Goal: Task Accomplishment & Management: Manage account settings

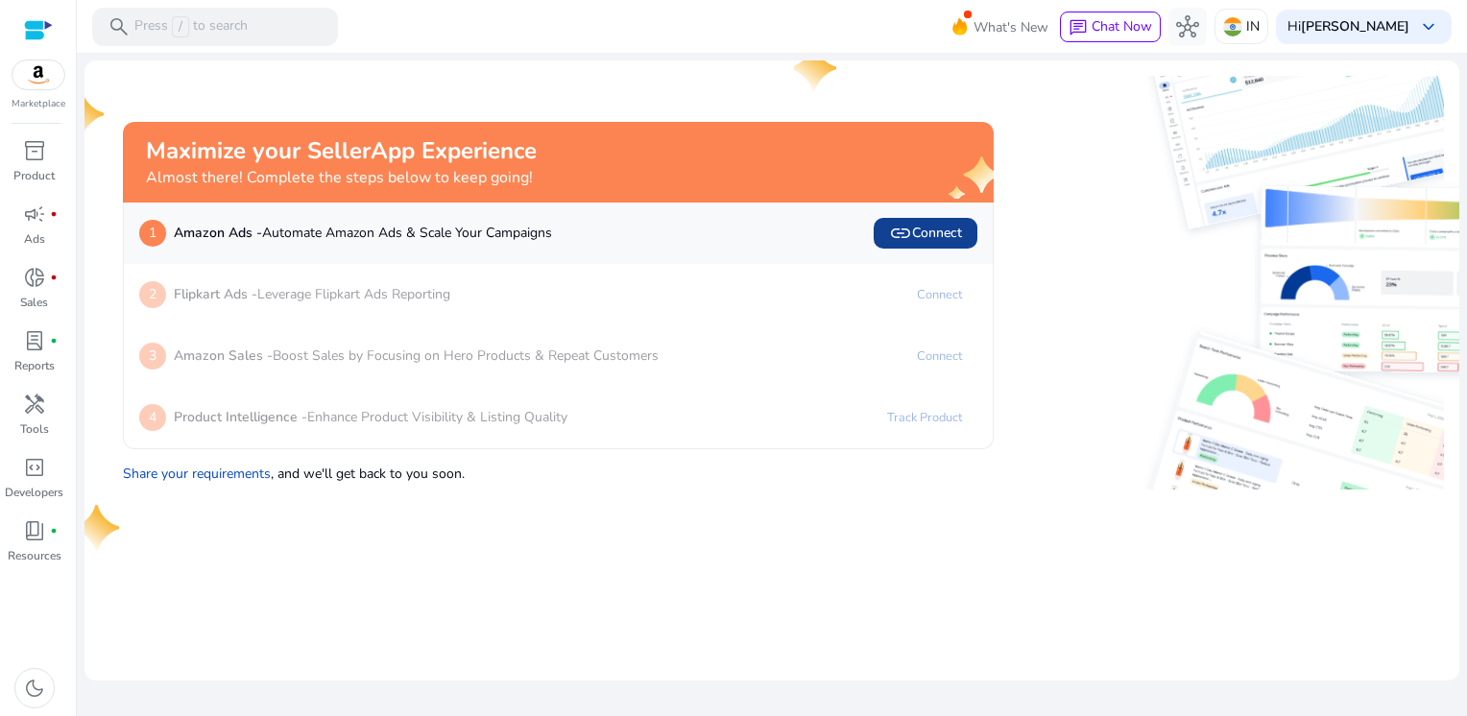
click at [917, 234] on span "link Connect" at bounding box center [925, 233] width 73 height 23
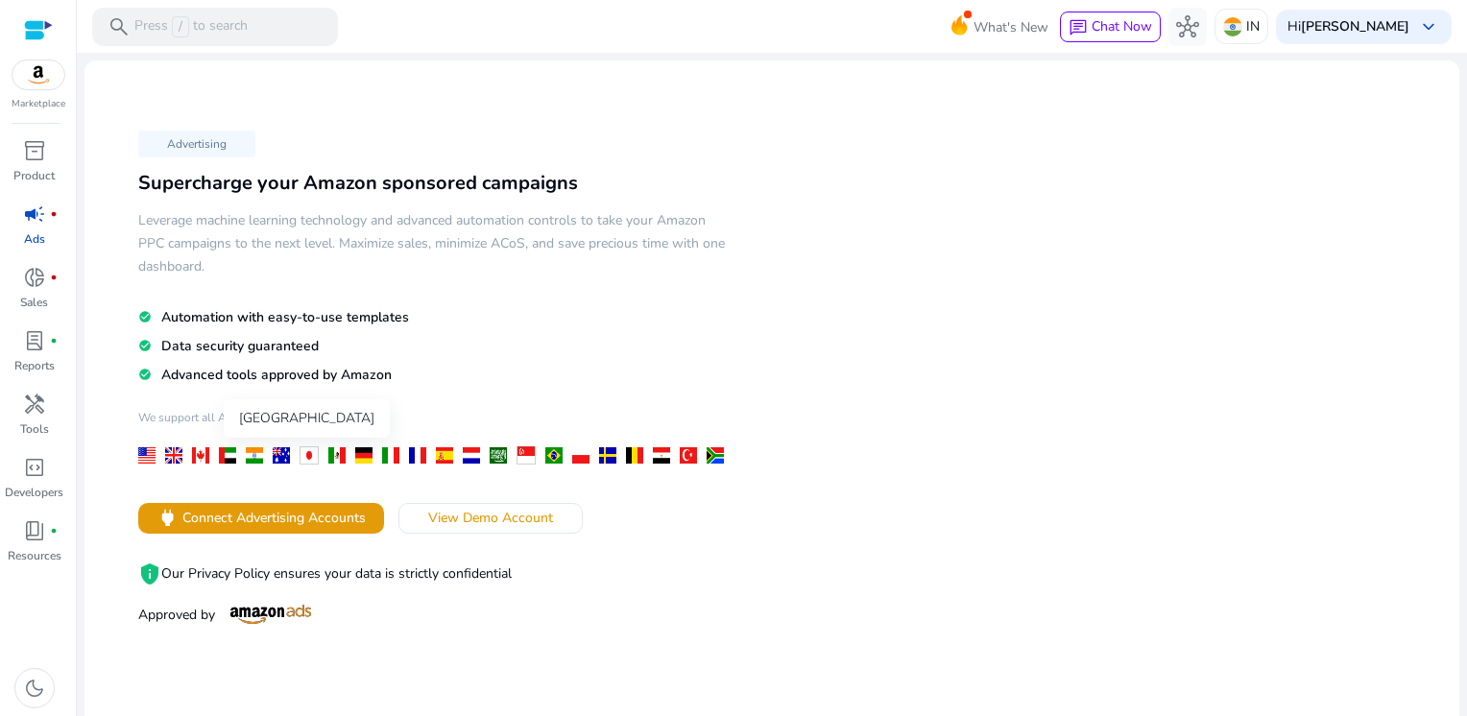
click at [252, 455] on div at bounding box center [254, 455] width 17 height 16
click at [266, 516] on span "Connect Advertising Accounts" at bounding box center [273, 518] width 183 height 20
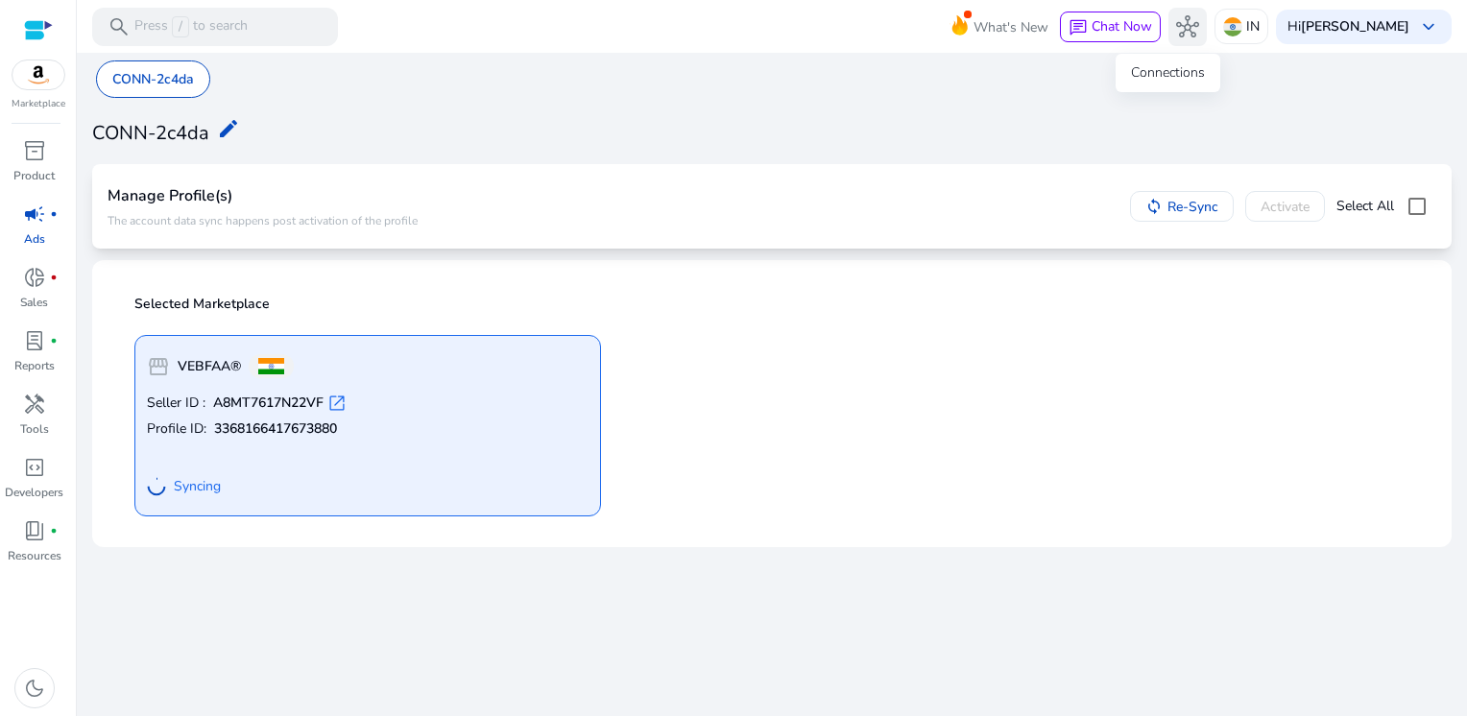
click at [1176, 29] on span "hub" at bounding box center [1187, 26] width 23 height 23
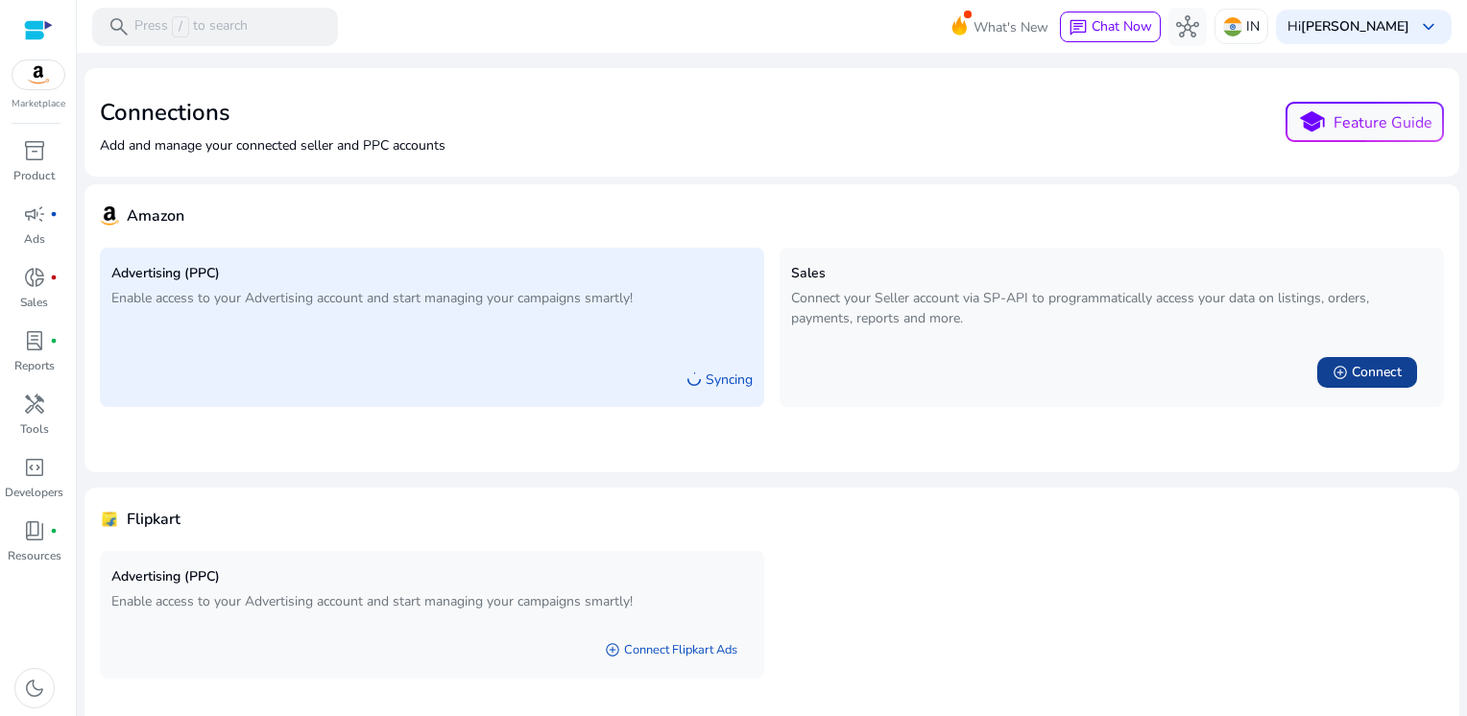
click at [1343, 370] on div "add_circle Connect" at bounding box center [1366, 372] width 69 height 19
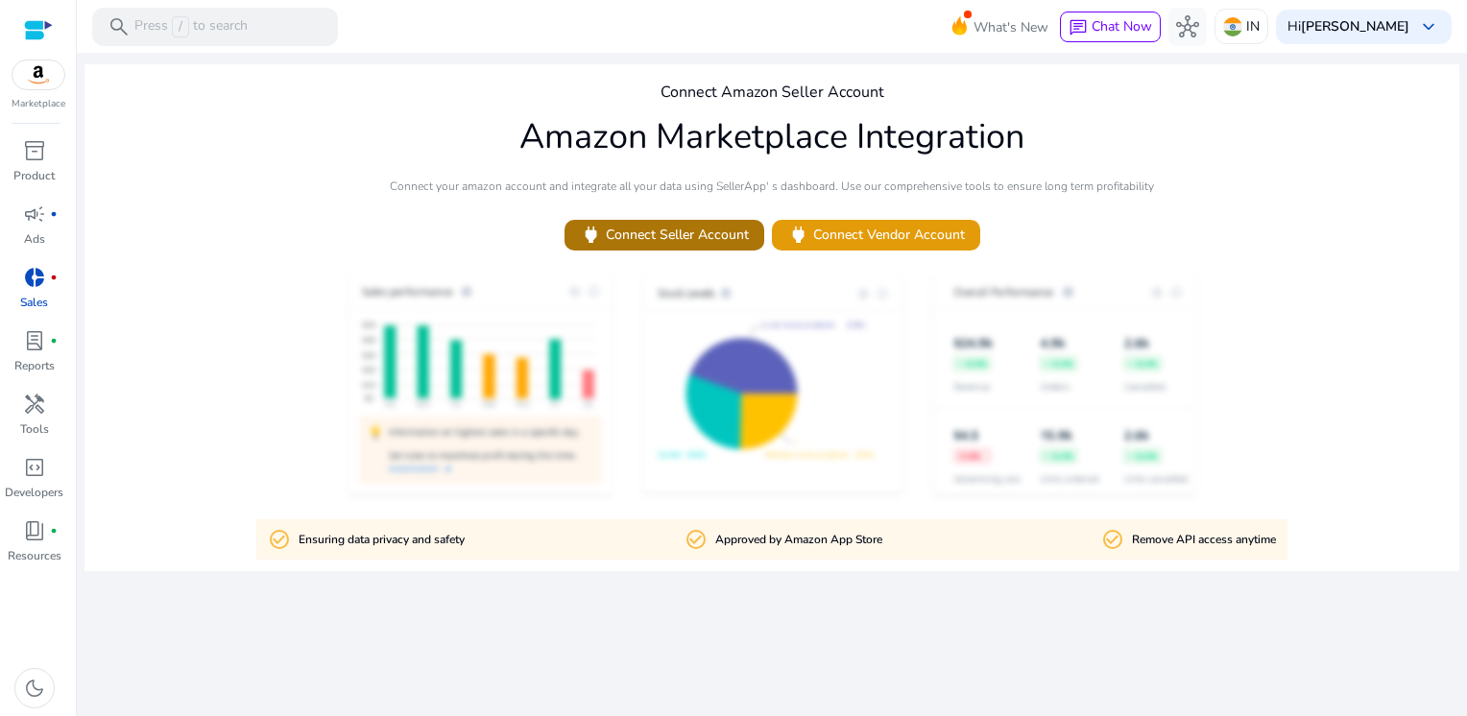
click at [703, 236] on span "power Connect Seller Account" at bounding box center [664, 235] width 169 height 22
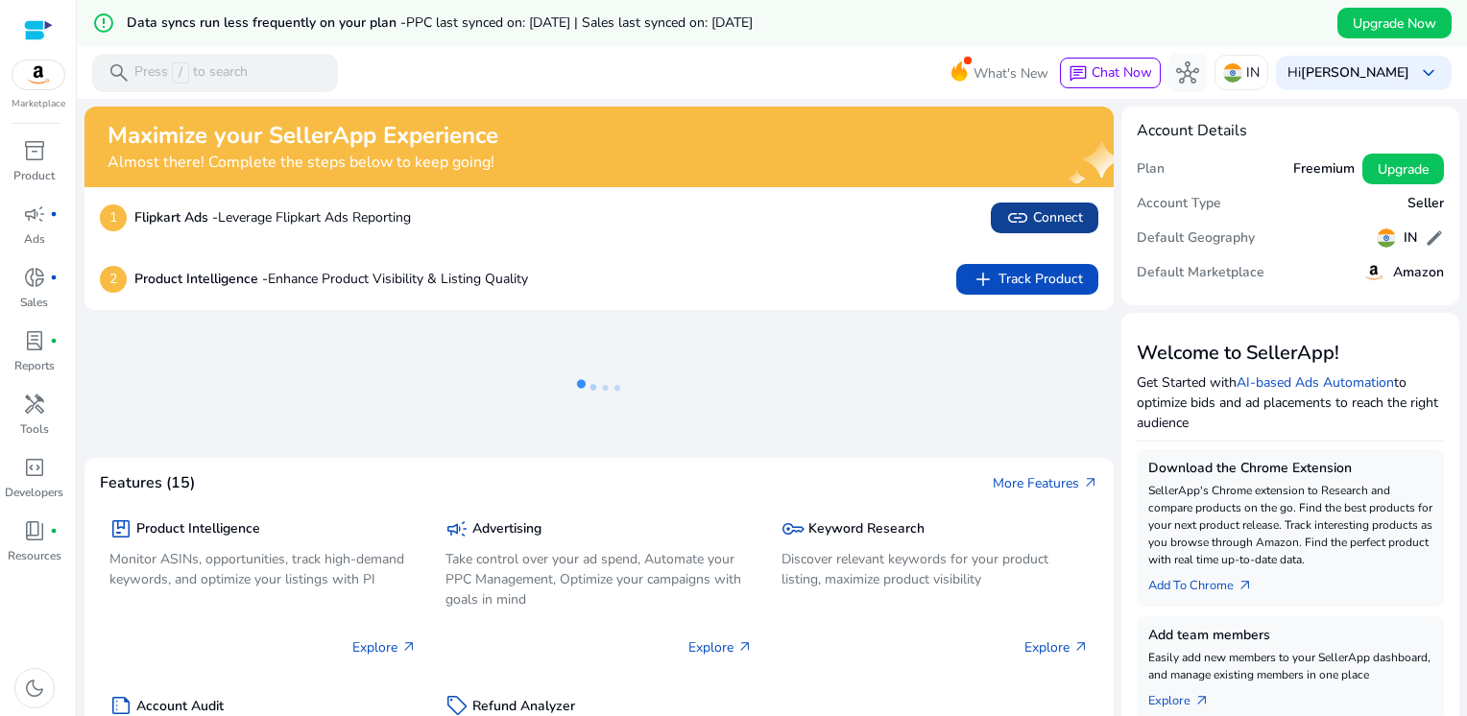
click at [1040, 221] on span "link Connect" at bounding box center [1044, 217] width 77 height 23
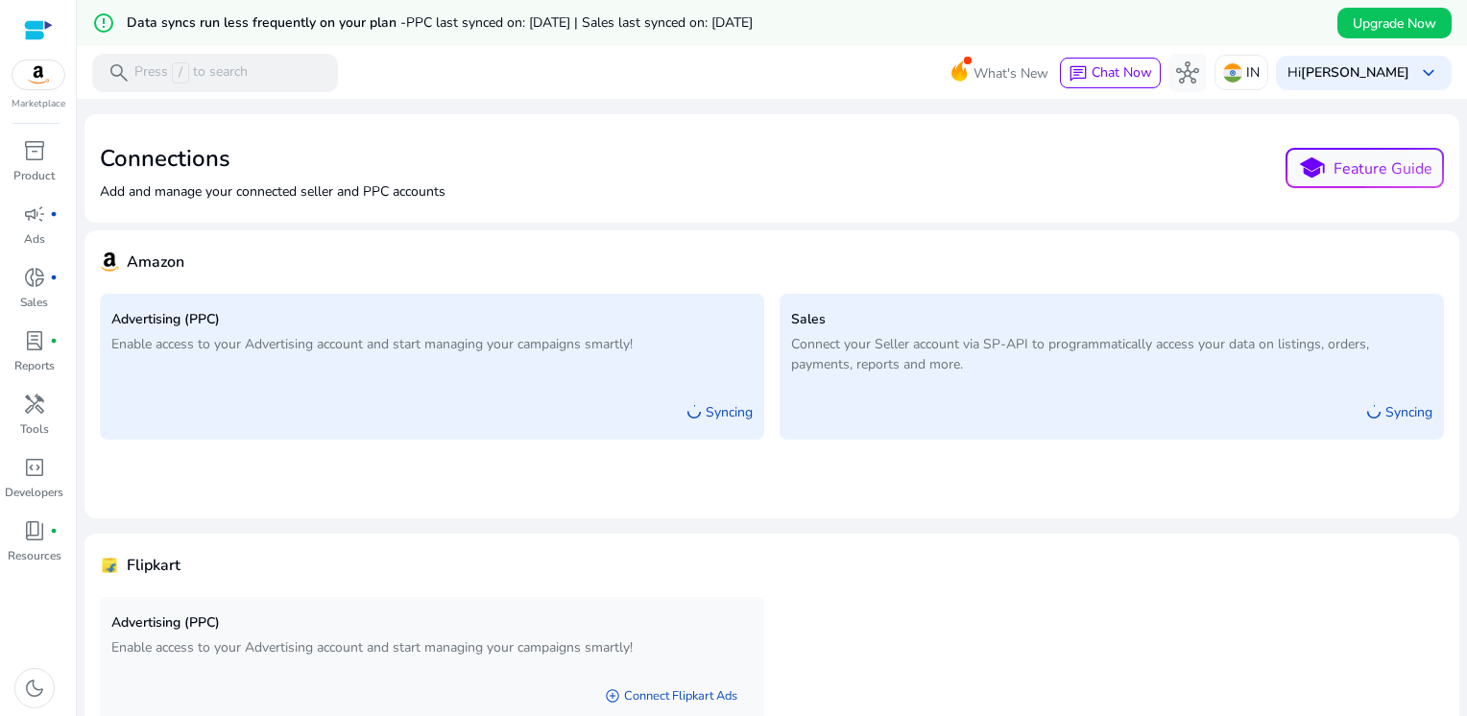
scroll to position [105, 0]
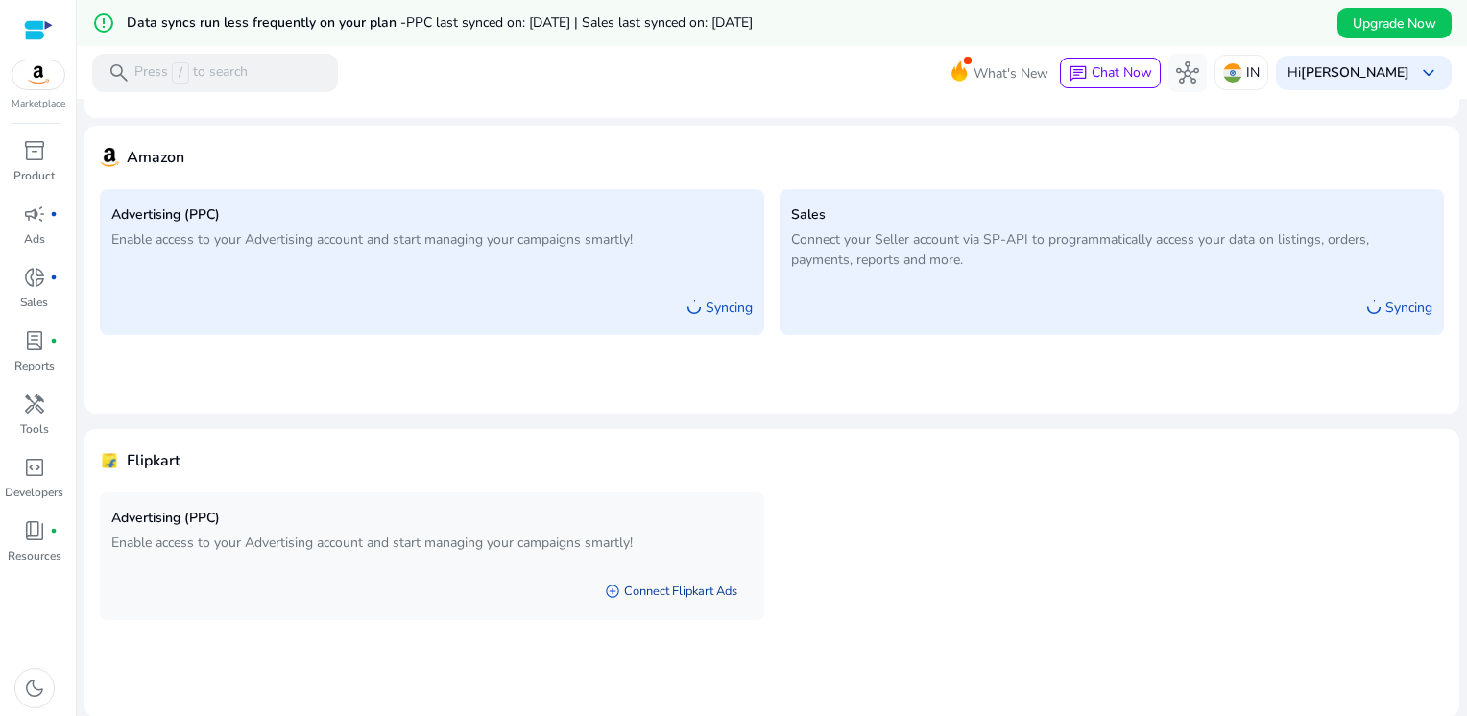
click at [607, 589] on span "add_circle" at bounding box center [612, 591] width 15 height 15
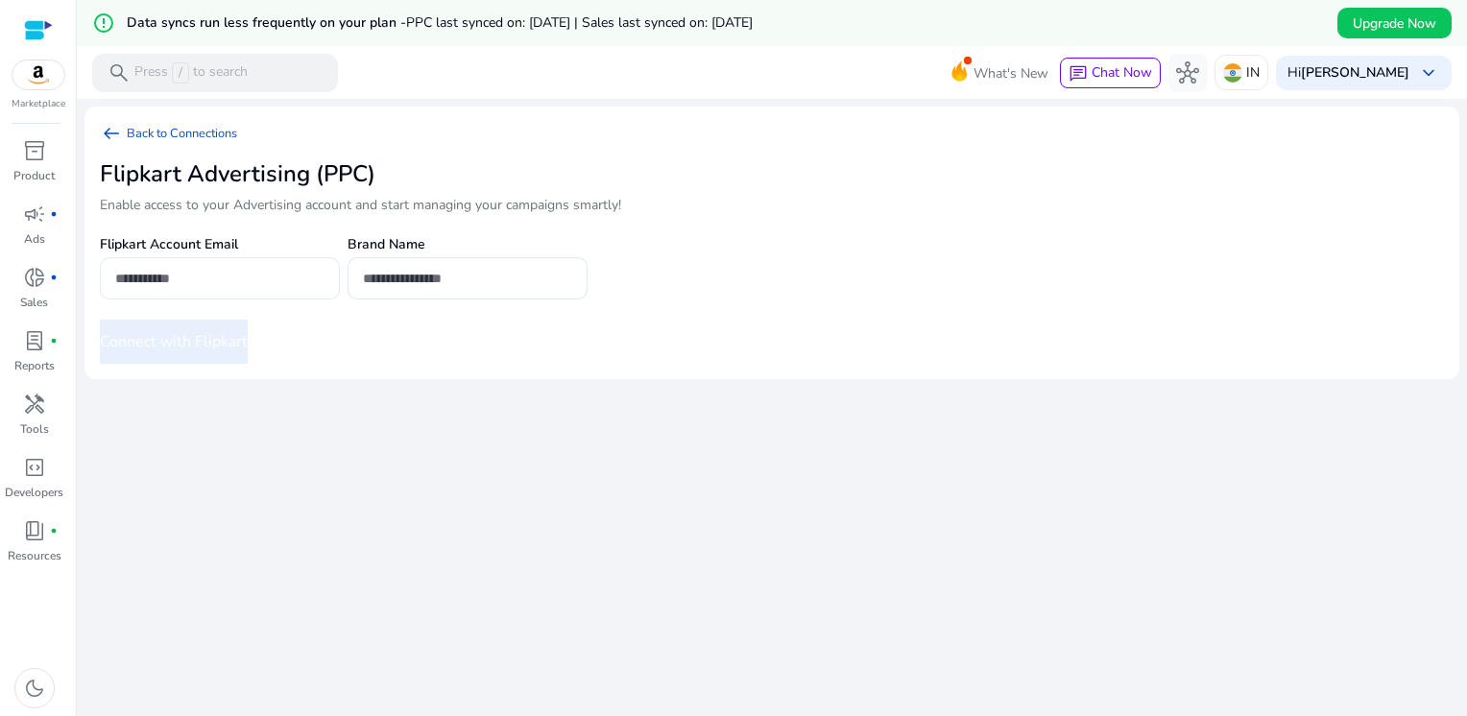
click at [237, 281] on input "email" at bounding box center [219, 278] width 209 height 21
type input "**********"
click at [418, 290] on div at bounding box center [467, 278] width 209 height 42
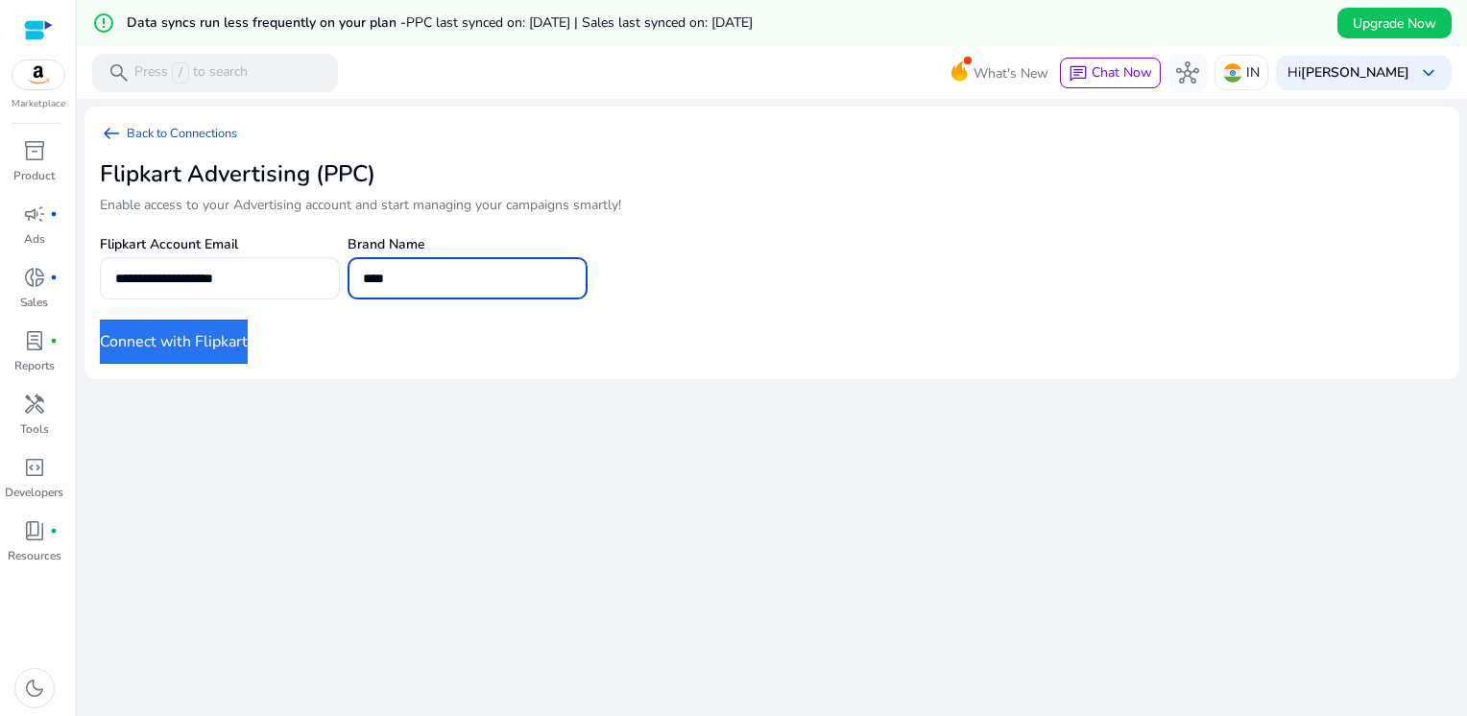
type input "****"
click at [229, 334] on button "Connect with Flipkart" at bounding box center [174, 342] width 148 height 44
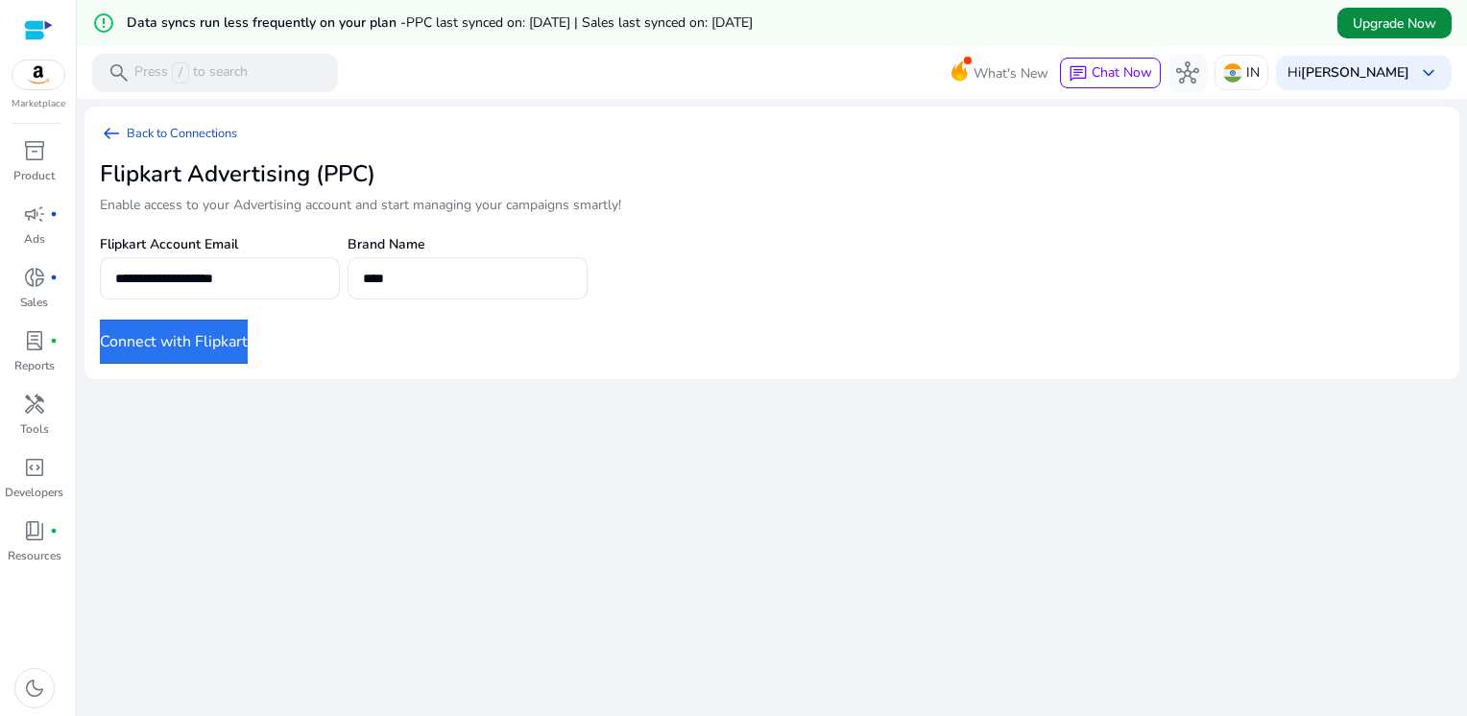
click at [1397, 21] on span "Upgrade Now" at bounding box center [1393, 23] width 83 height 20
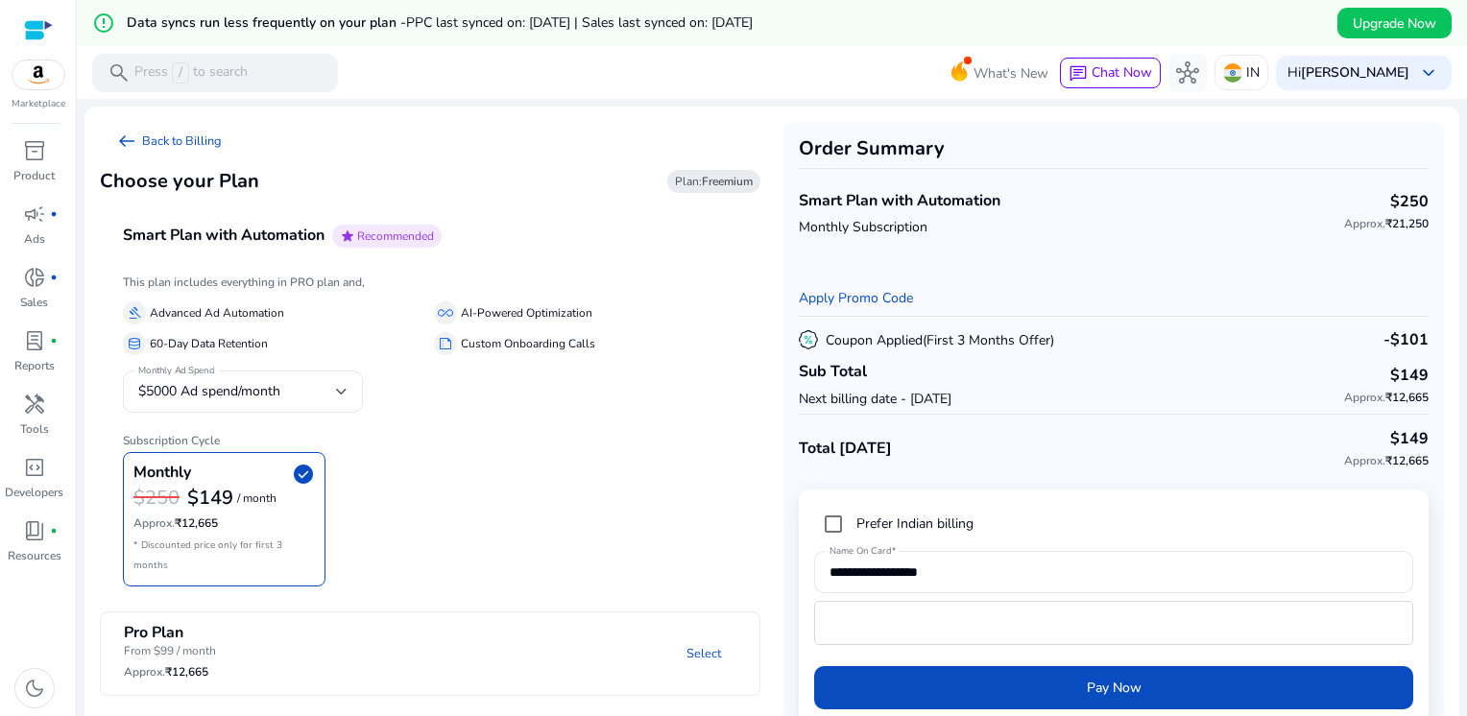
scroll to position [46, 0]
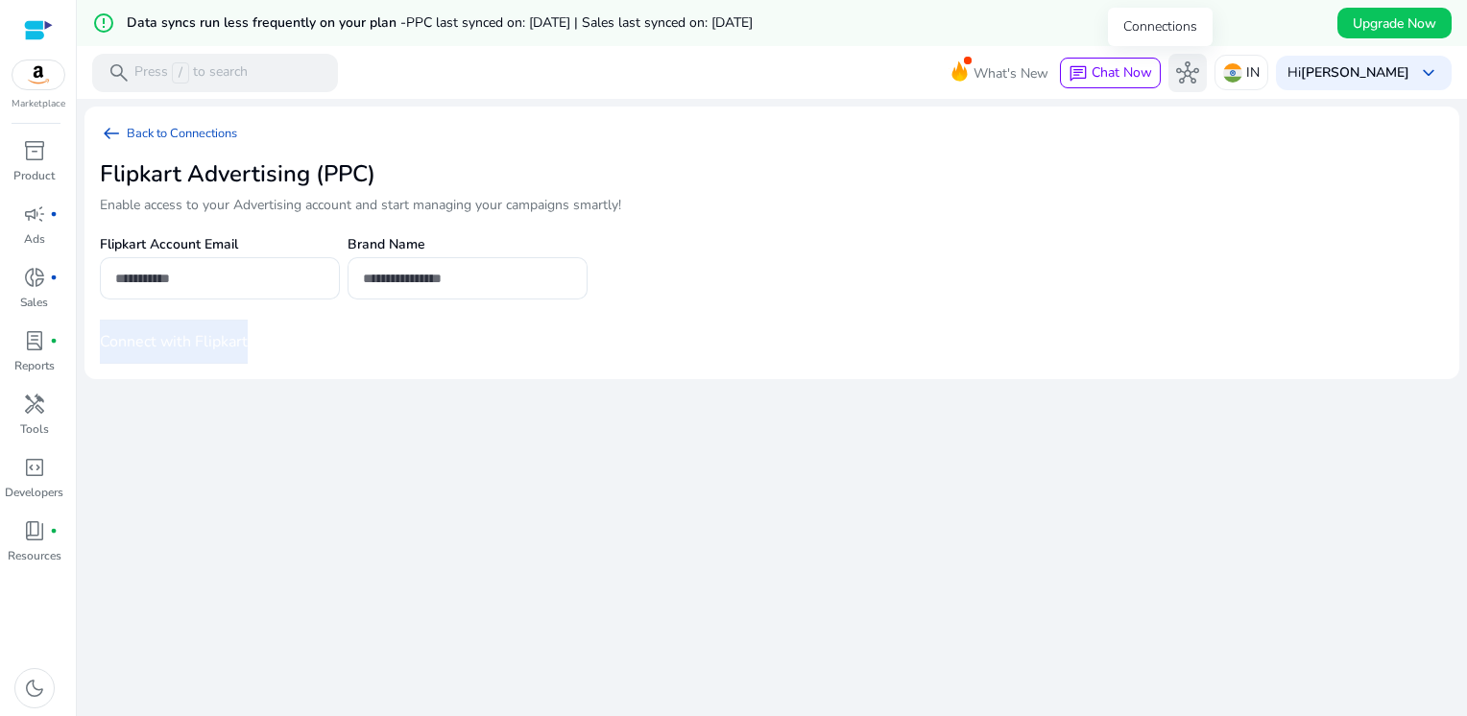
click at [1176, 72] on span "hub" at bounding box center [1187, 72] width 23 height 23
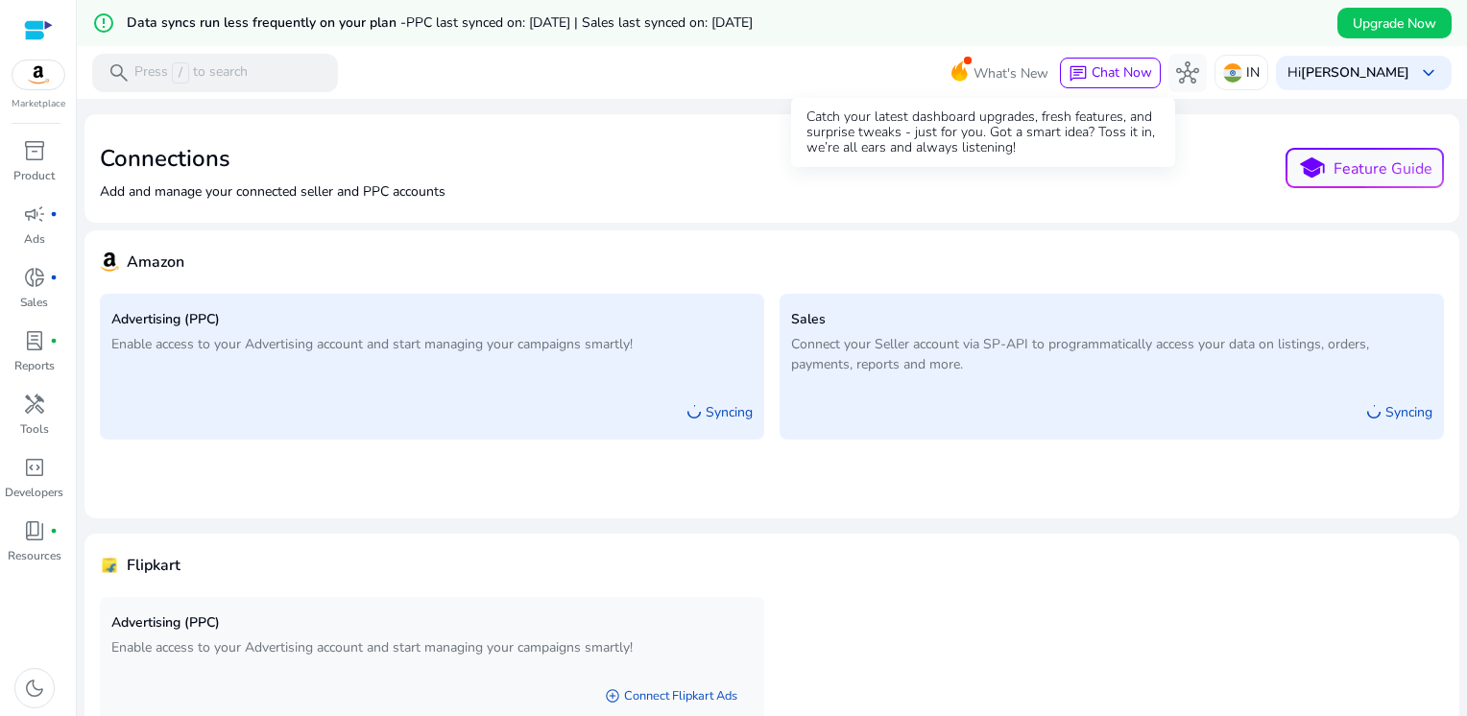
click at [944, 71] on icon at bounding box center [958, 68] width 29 height 27
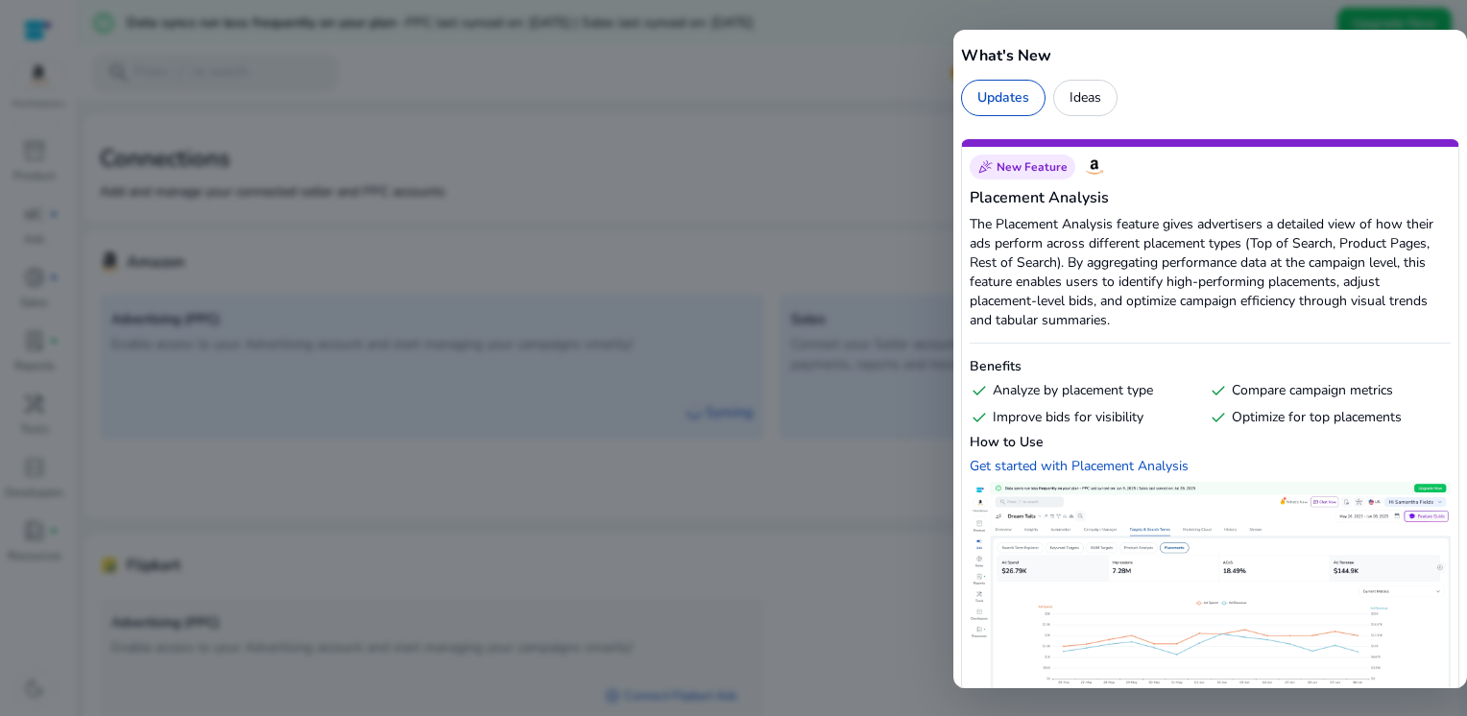
click at [1078, 103] on div "Ideas" at bounding box center [1085, 98] width 64 height 36
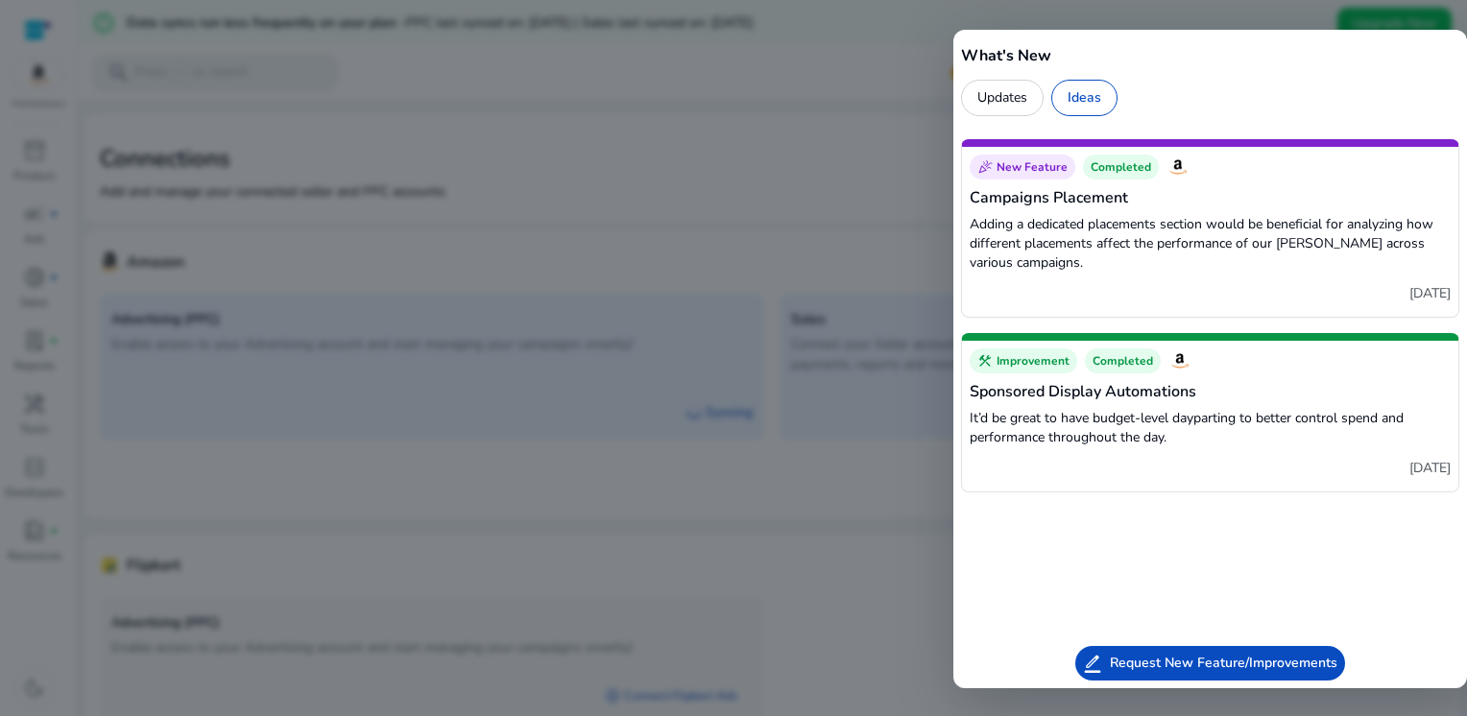
click at [799, 471] on div at bounding box center [733, 358] width 1467 height 716
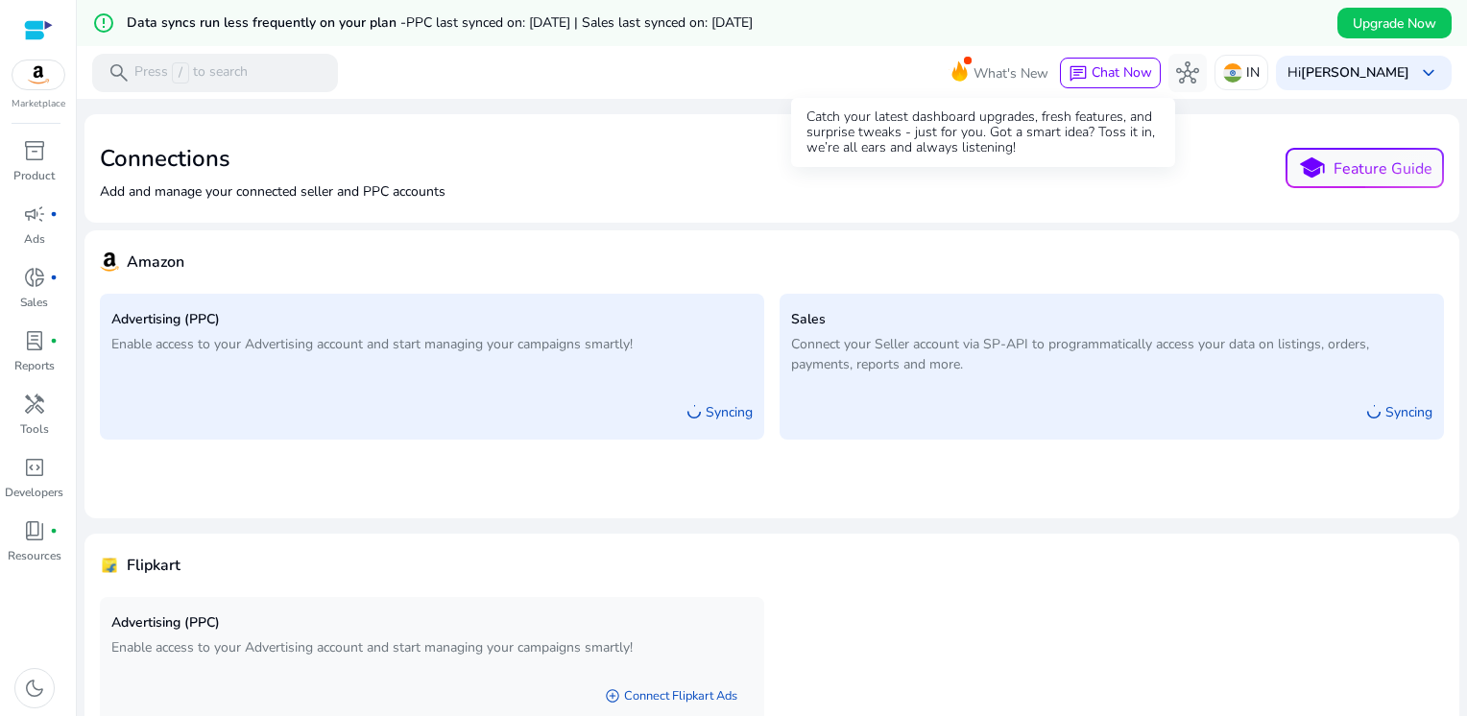
click at [973, 65] on span "What's New" at bounding box center [1010, 74] width 75 height 34
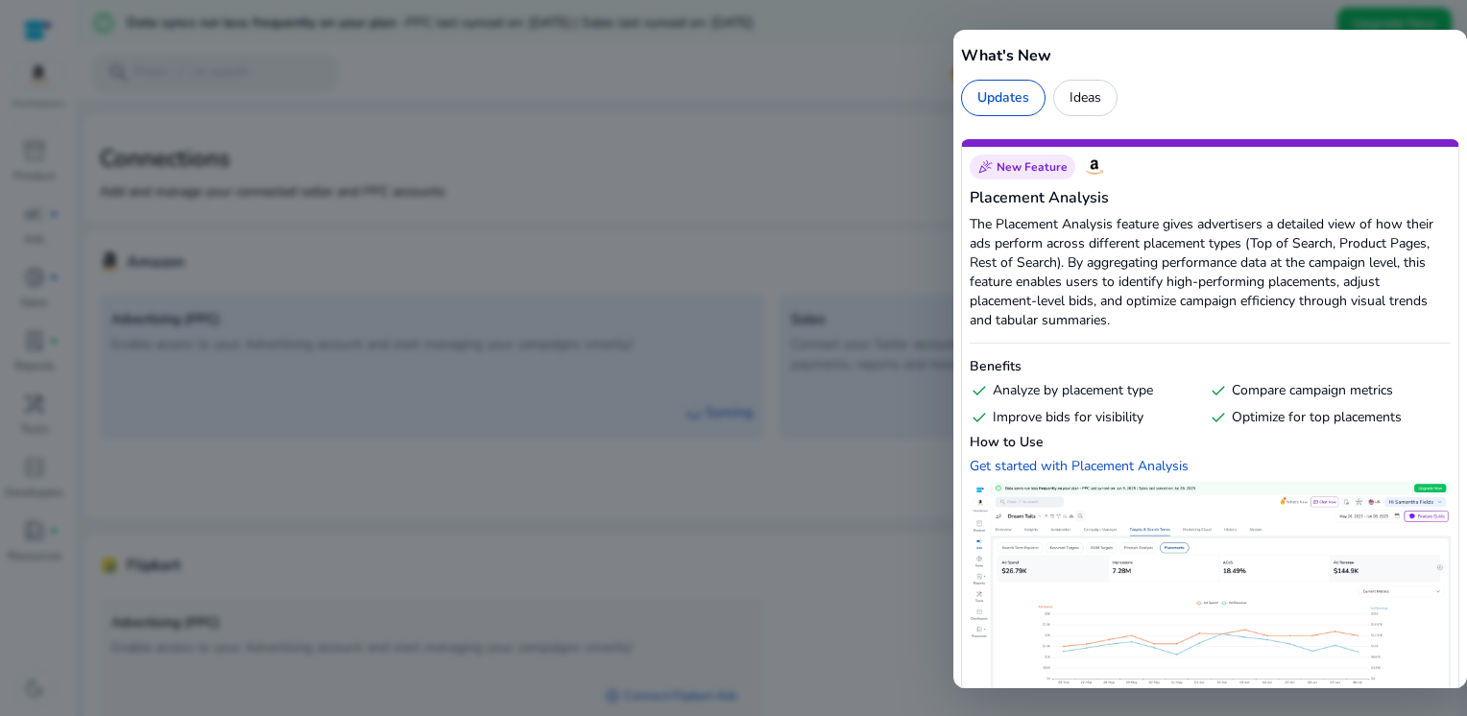
click at [1089, 112] on div "Ideas" at bounding box center [1085, 98] width 64 height 36
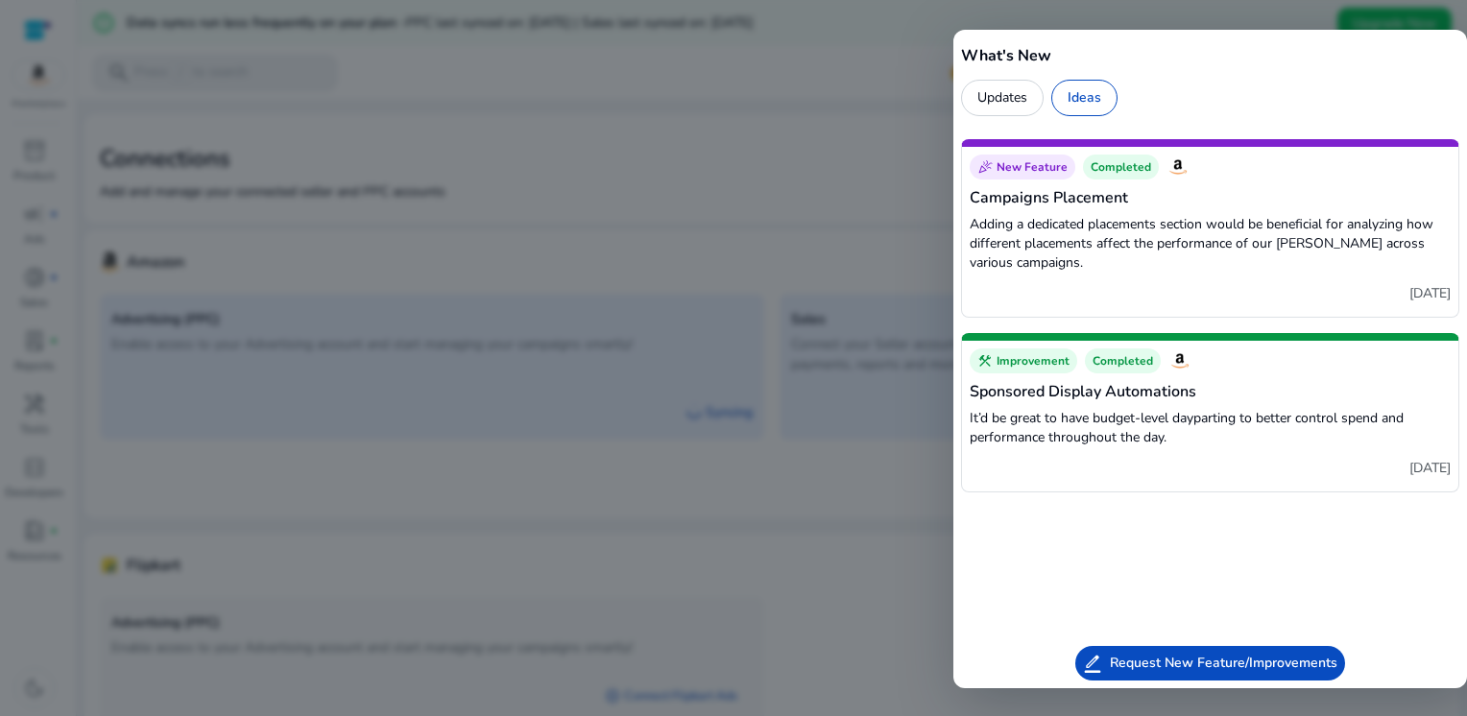
click at [783, 567] on div at bounding box center [733, 358] width 1467 height 716
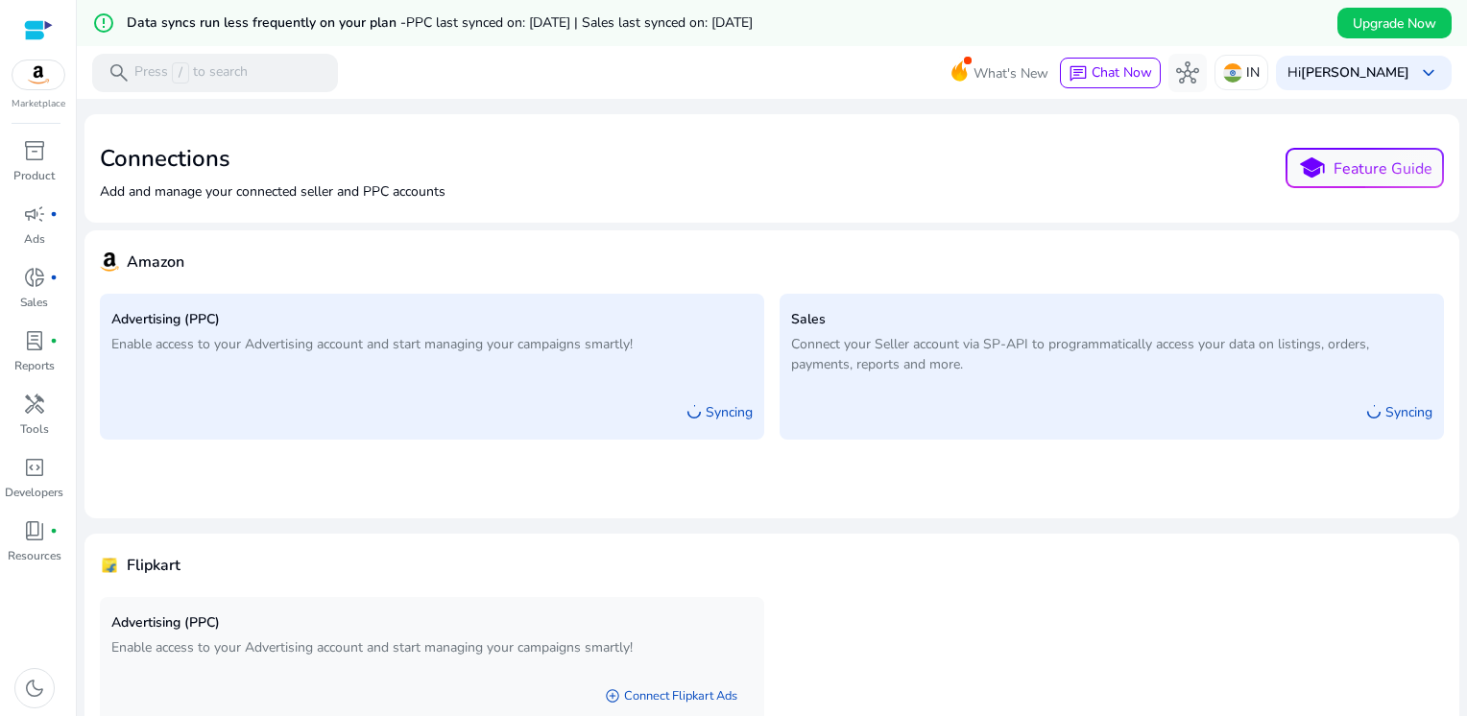
click at [37, 19] on div at bounding box center [38, 30] width 29 height 22
